Goal: Find specific page/section: Find specific page/section

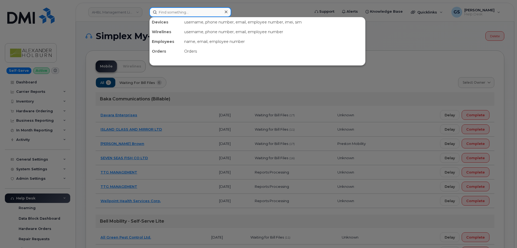
paste input "[PHONE_NUMBER]"
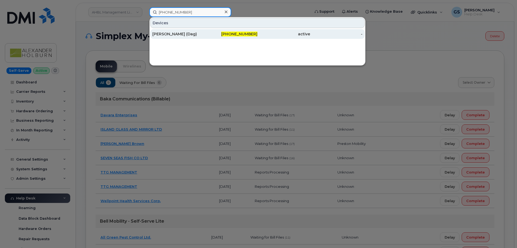
type input "[PHONE_NUMBER]"
click at [208, 33] on div "[PHONE_NUMBER]" at bounding box center [231, 33] width 53 height 5
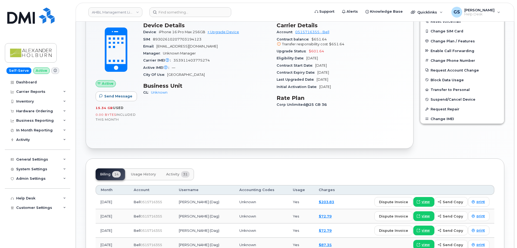
scroll to position [270, 0]
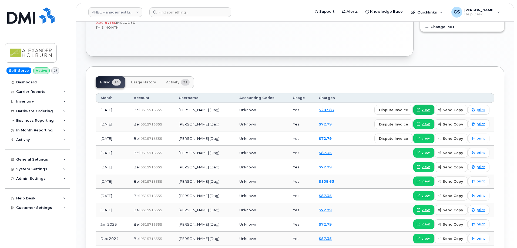
click at [430, 109] on span "view" at bounding box center [426, 110] width 8 height 5
